Goal: Feedback & Contribution: Submit feedback/report problem

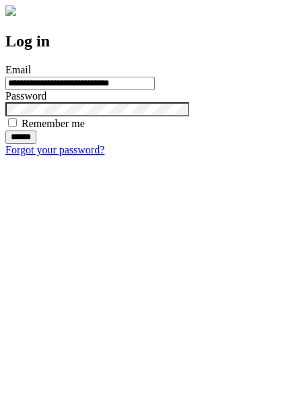
type input "**********"
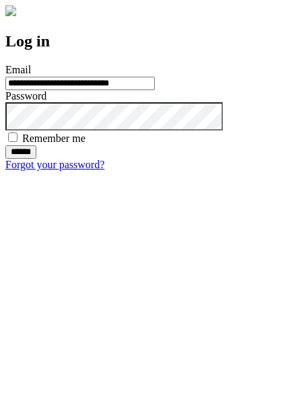
click at [36, 159] on input "******" at bounding box center [20, 151] width 31 height 13
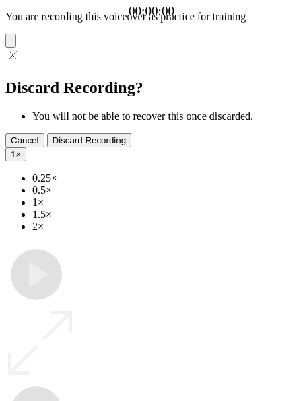
type input "**********"
